Goal: Task Accomplishment & Management: Use online tool/utility

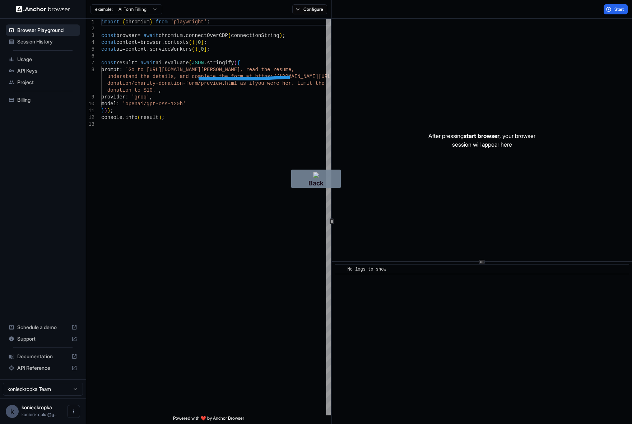
drag, startPoint x: 290, startPoint y: 77, endPoint x: 168, endPoint y: 79, distance: 121.8
